Goal: Find contact information: Find contact information

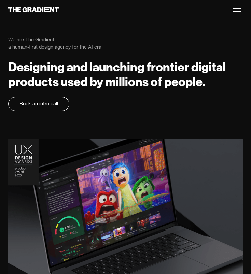
click at [237, 10] on div at bounding box center [237, 9] width 11 height 11
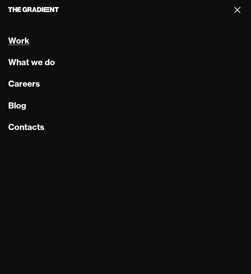
click at [26, 41] on link "Work" at bounding box center [18, 41] width 21 height 11
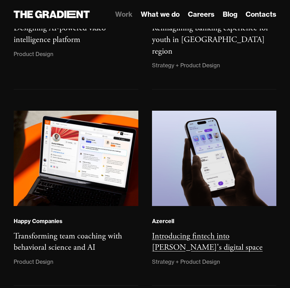
scroll to position [201, 0]
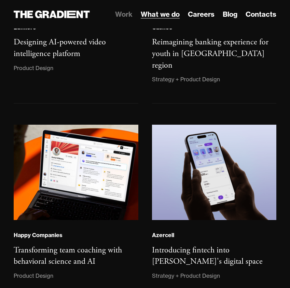
click at [163, 15] on link "What we do" at bounding box center [160, 14] width 39 height 10
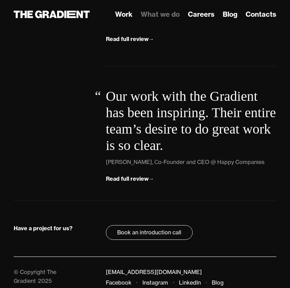
scroll to position [1971, 0]
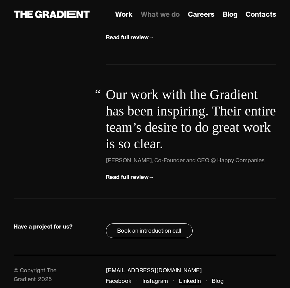
click at [186, 277] on link "LinkedIn" at bounding box center [190, 280] width 22 height 7
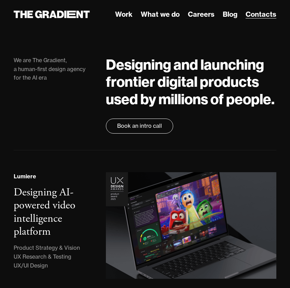
click at [259, 16] on link "Contacts" at bounding box center [261, 14] width 31 height 10
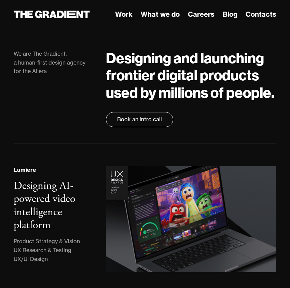
scroll to position [7, 0]
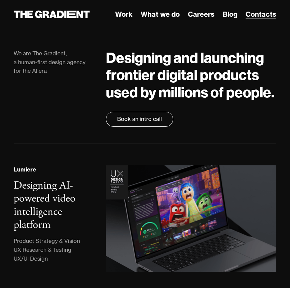
click at [260, 15] on link "Contacts" at bounding box center [261, 14] width 31 height 10
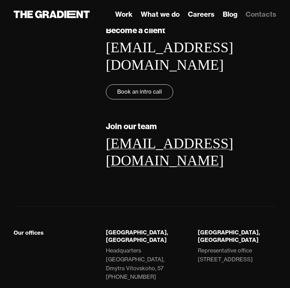
scroll to position [100, 0]
